Goal: Communication & Community: Share content

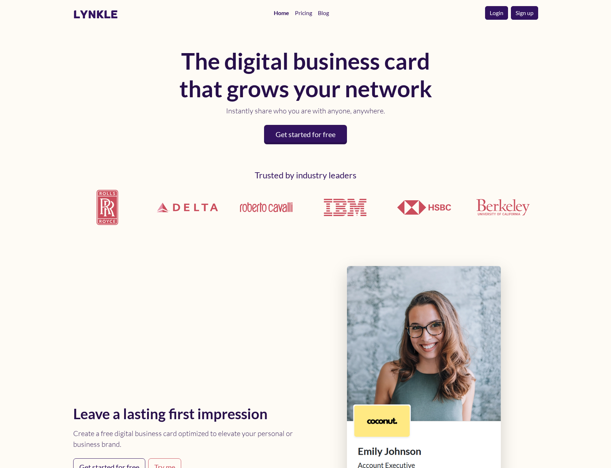
click at [504, 11] on link "Login" at bounding box center [496, 13] width 23 height 14
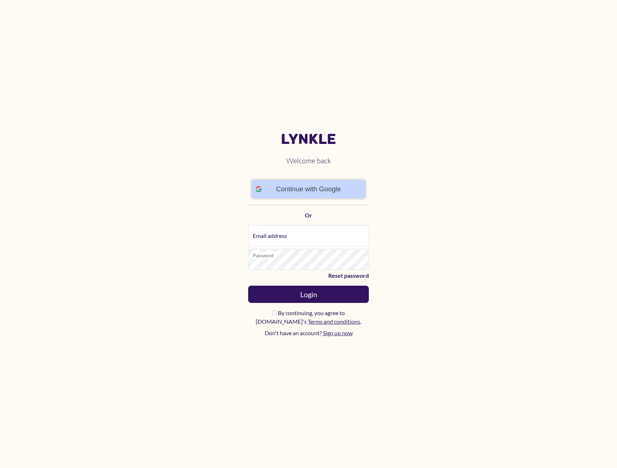
click at [329, 194] on link "Continue with Google" at bounding box center [309, 189] width 114 height 18
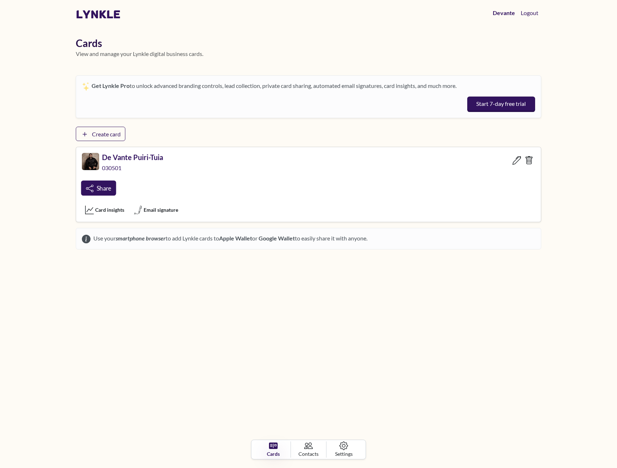
click at [85, 186] on link "Share" at bounding box center [98, 188] width 35 height 15
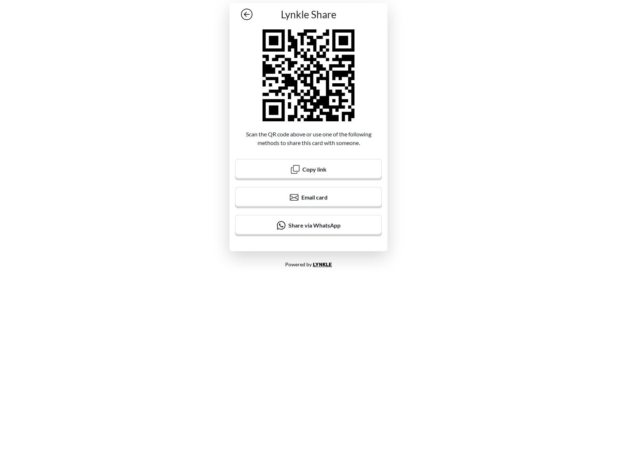
drag, startPoint x: 306, startPoint y: 89, endPoint x: 280, endPoint y: 113, distance: 36.1
click at [280, 113] on icon at bounding box center [308, 75] width 92 height 92
click at [246, 11] on icon at bounding box center [246, 14] width 11 height 11
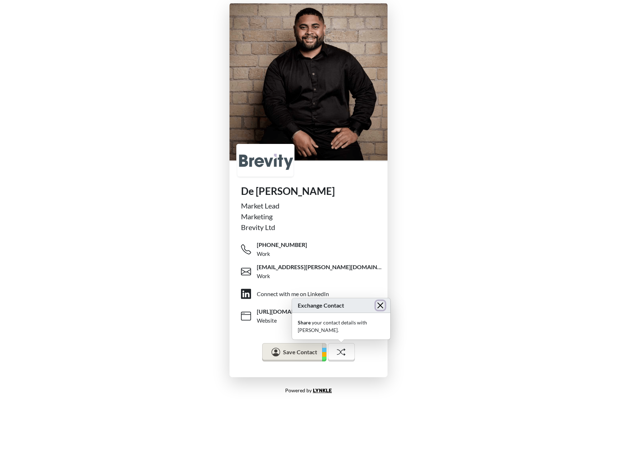
click at [382, 303] on button "Close" at bounding box center [380, 305] width 9 height 9
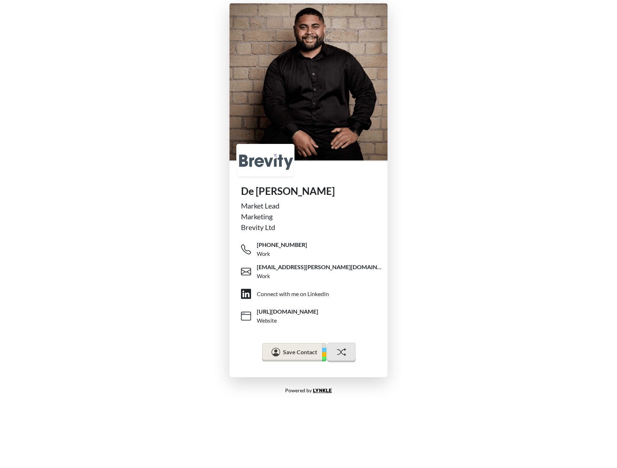
click at [338, 349] on icon at bounding box center [340, 352] width 9 height 9
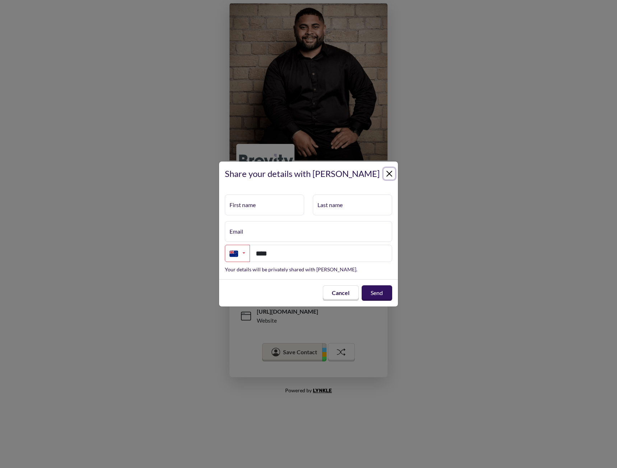
click at [388, 171] on button "Close" at bounding box center [388, 173] width 11 height 11
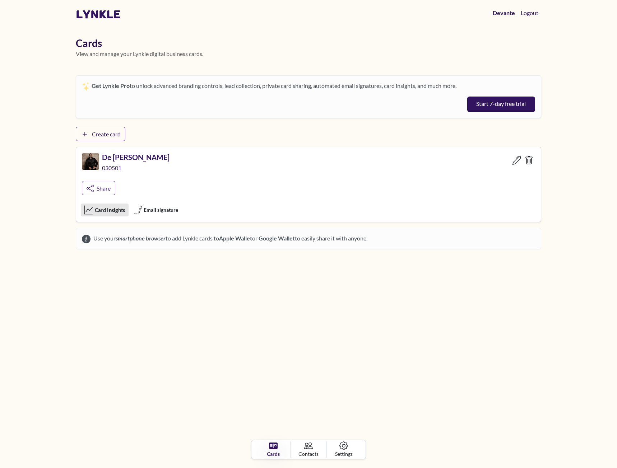
click at [112, 215] on button "Card insights" at bounding box center [105, 210] width 48 height 13
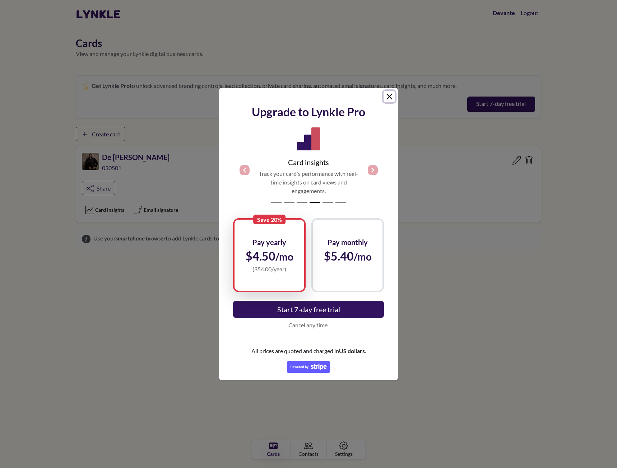
click at [394, 96] on button "Close" at bounding box center [388, 96] width 11 height 11
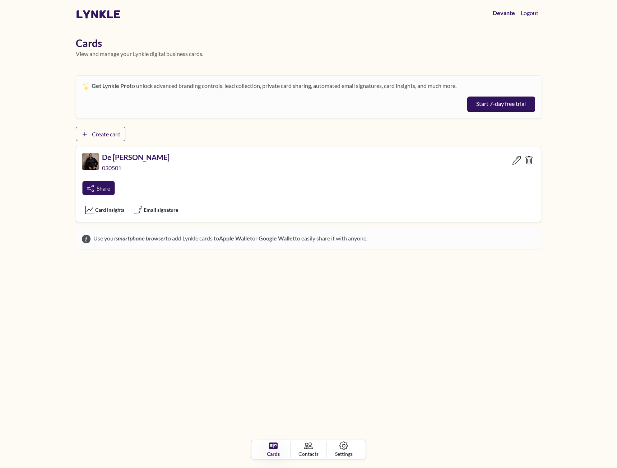
click at [110, 190] on span "Share" at bounding box center [104, 188] width 14 height 6
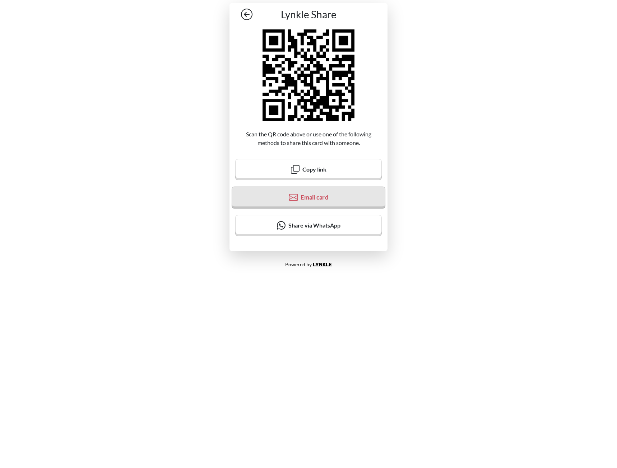
click at [271, 195] on button "Email card" at bounding box center [309, 197] width 154 height 22
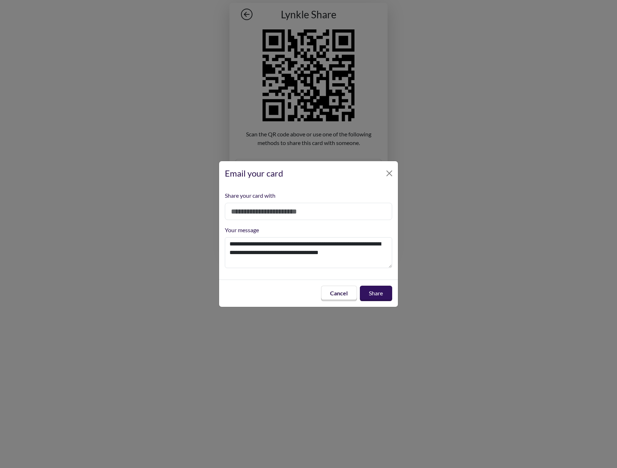
click at [273, 211] on input "email" at bounding box center [308, 211] width 167 height 17
type input "**********"
click at [372, 294] on button "Share" at bounding box center [375, 293] width 33 height 16
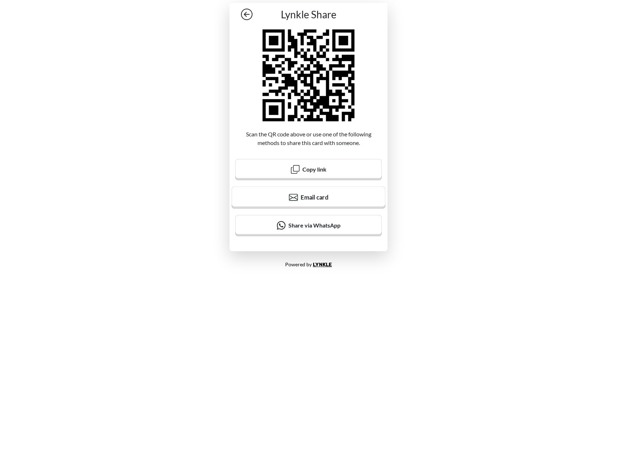
click at [212, 211] on div "Lynkle Share Scan the QR code above or use one of the following methods to shar…" at bounding box center [308, 127] width 617 height 254
click at [242, 14] on icon at bounding box center [246, 14] width 11 height 11
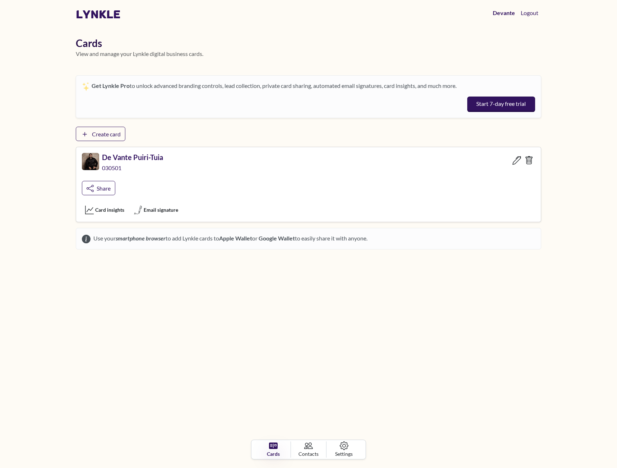
click at [342, 451] on span "Settings" at bounding box center [344, 454] width 18 height 8
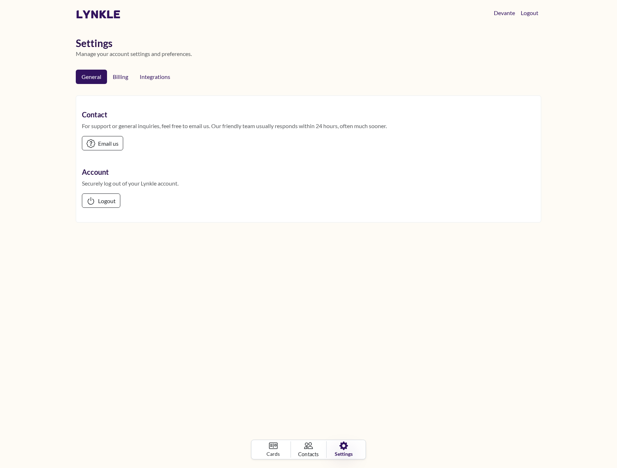
click at [306, 444] on icon at bounding box center [308, 445] width 9 height 9
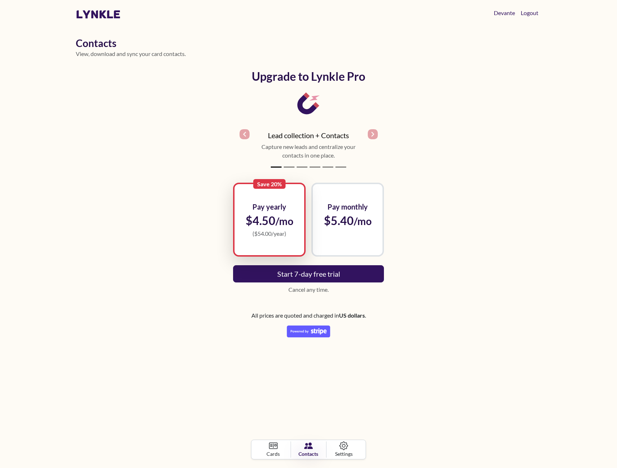
click at [278, 453] on span "Cards" at bounding box center [272, 454] width 13 height 8
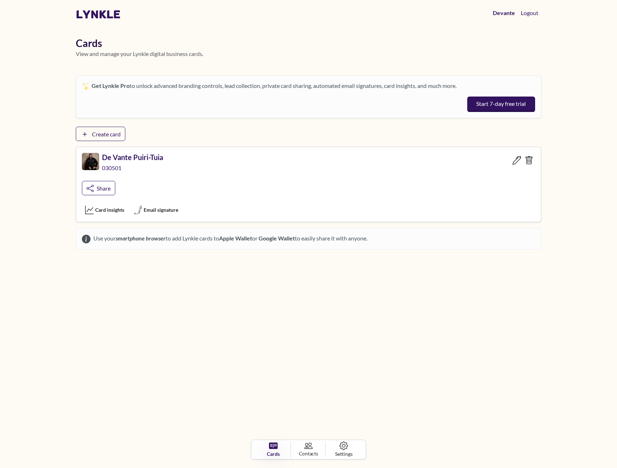
click at [316, 451] on span "Contacts" at bounding box center [308, 453] width 19 height 7
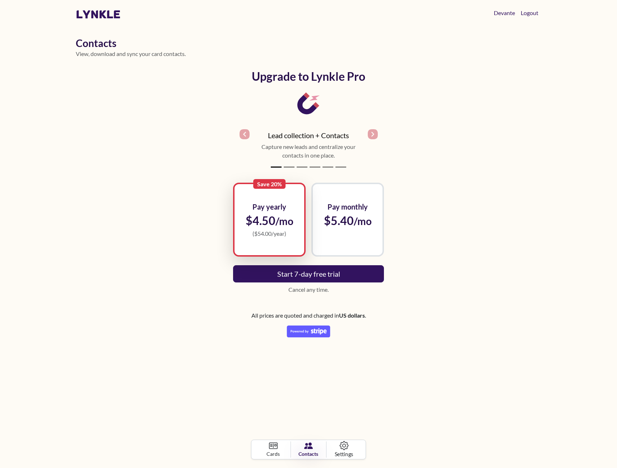
click at [336, 448] on link "Settings" at bounding box center [343, 449] width 37 height 17
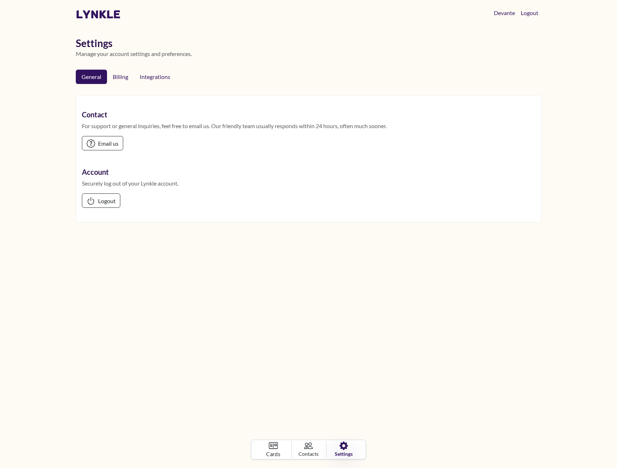
click at [278, 454] on span "Cards" at bounding box center [273, 454] width 14 height 8
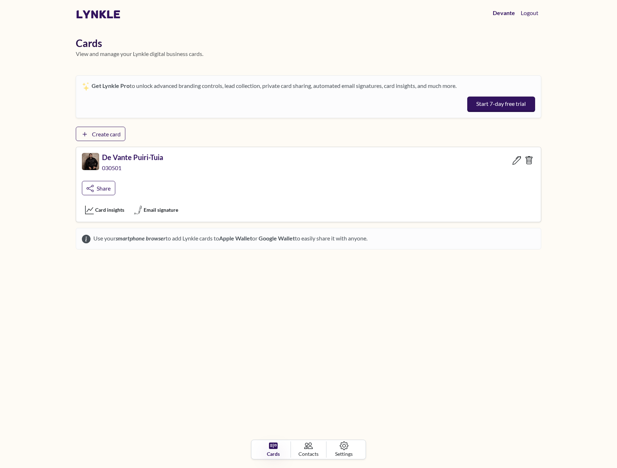
click at [337, 444] on link "Settings" at bounding box center [343, 450] width 35 height 16
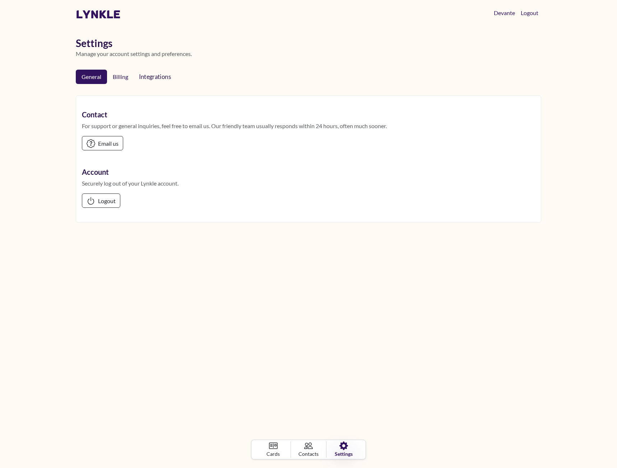
click at [153, 75] on span "Integrations" at bounding box center [156, 76] width 35 height 7
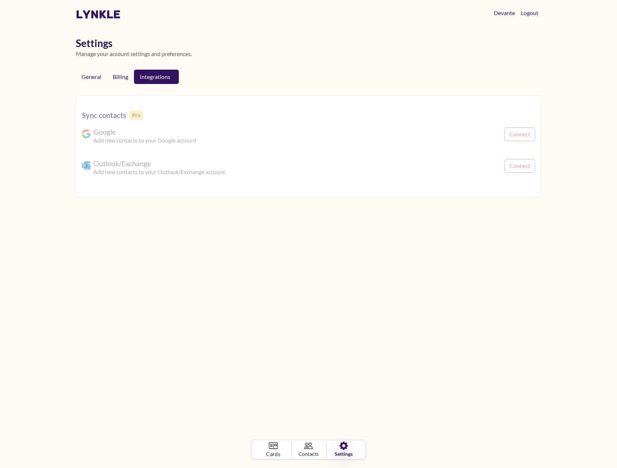
click at [272, 456] on span "Cards" at bounding box center [273, 454] width 14 height 8
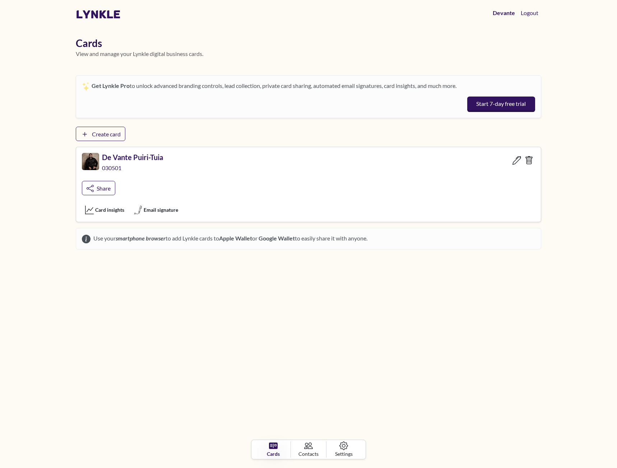
click at [146, 263] on body "lynkle Devante Logout Cards View and manage your Lynkle digital business cards.…" at bounding box center [308, 234] width 617 height 468
